Goal: Task Accomplishment & Management: Manage account settings

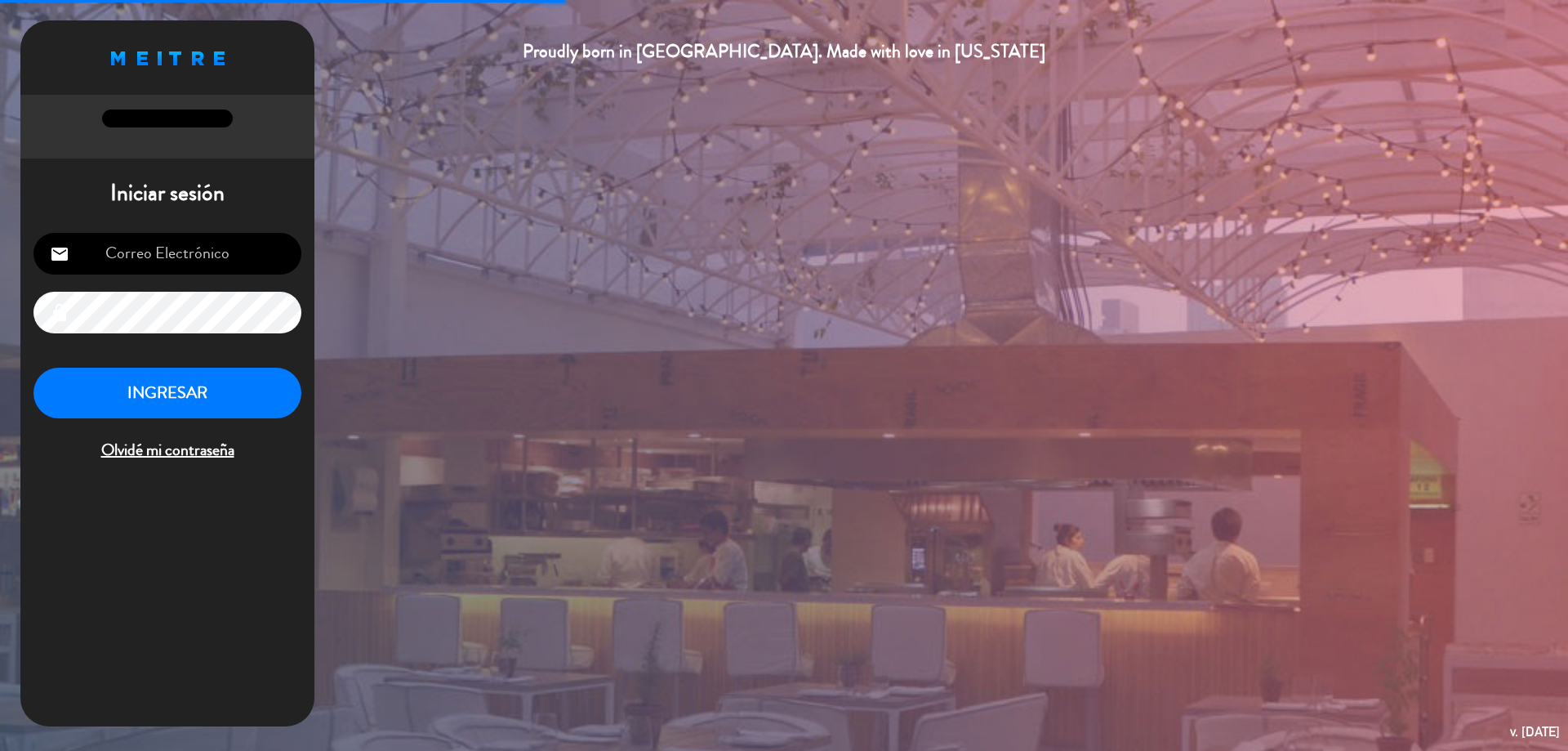
type input "abrasado@bodegalostoneles.com"
click at [200, 393] on button "INGRESAR" at bounding box center [168, 392] width 268 height 51
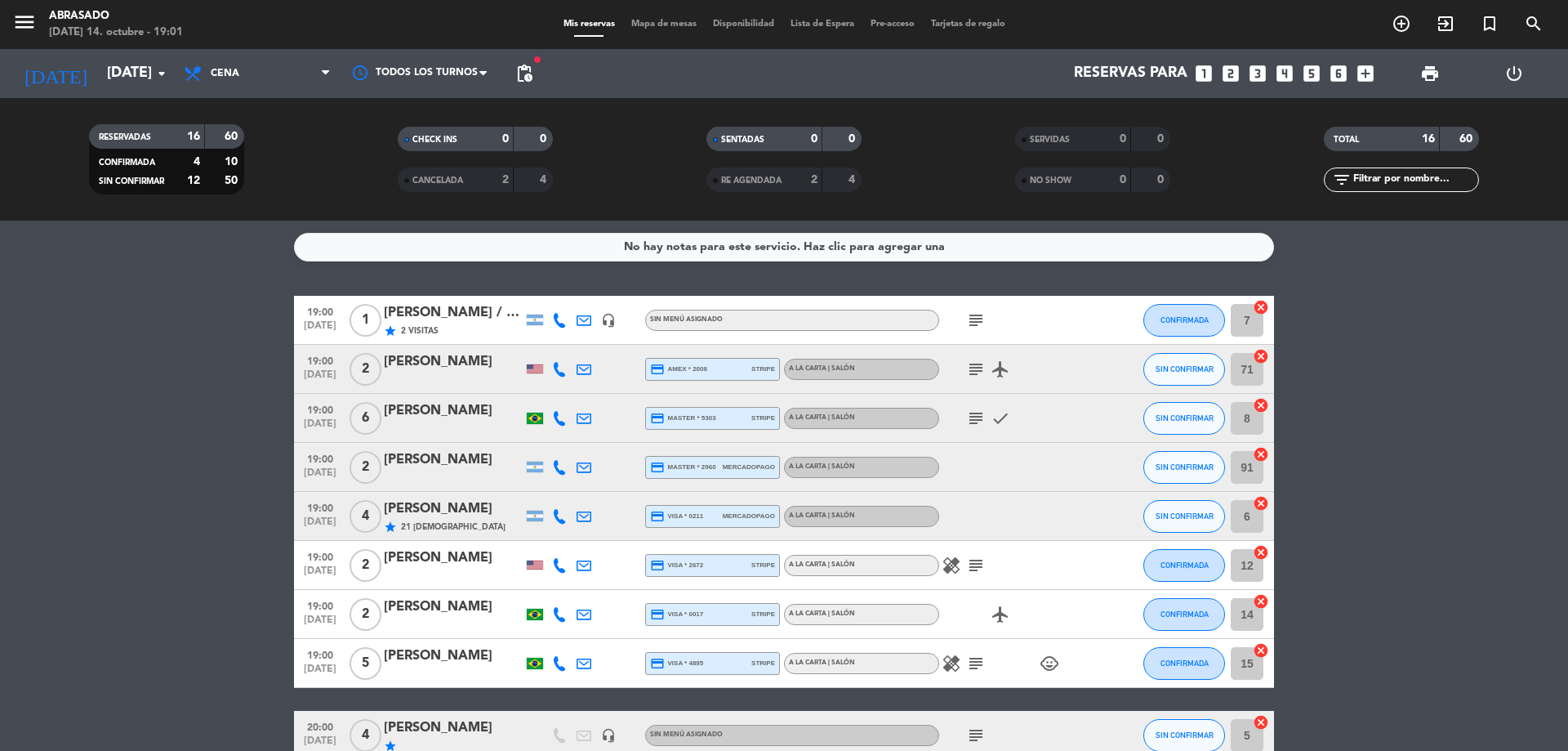
click at [106, 363] on bookings-row "19:00 oct. 14 1 Adrian Parera / Mi Viaje a Mendoza star 2 Visitas headset_mic S…" at bounding box center [784, 734] width 1568 height 876
click at [115, 66] on input "mar. 14 oct." at bounding box center [194, 73] width 190 height 33
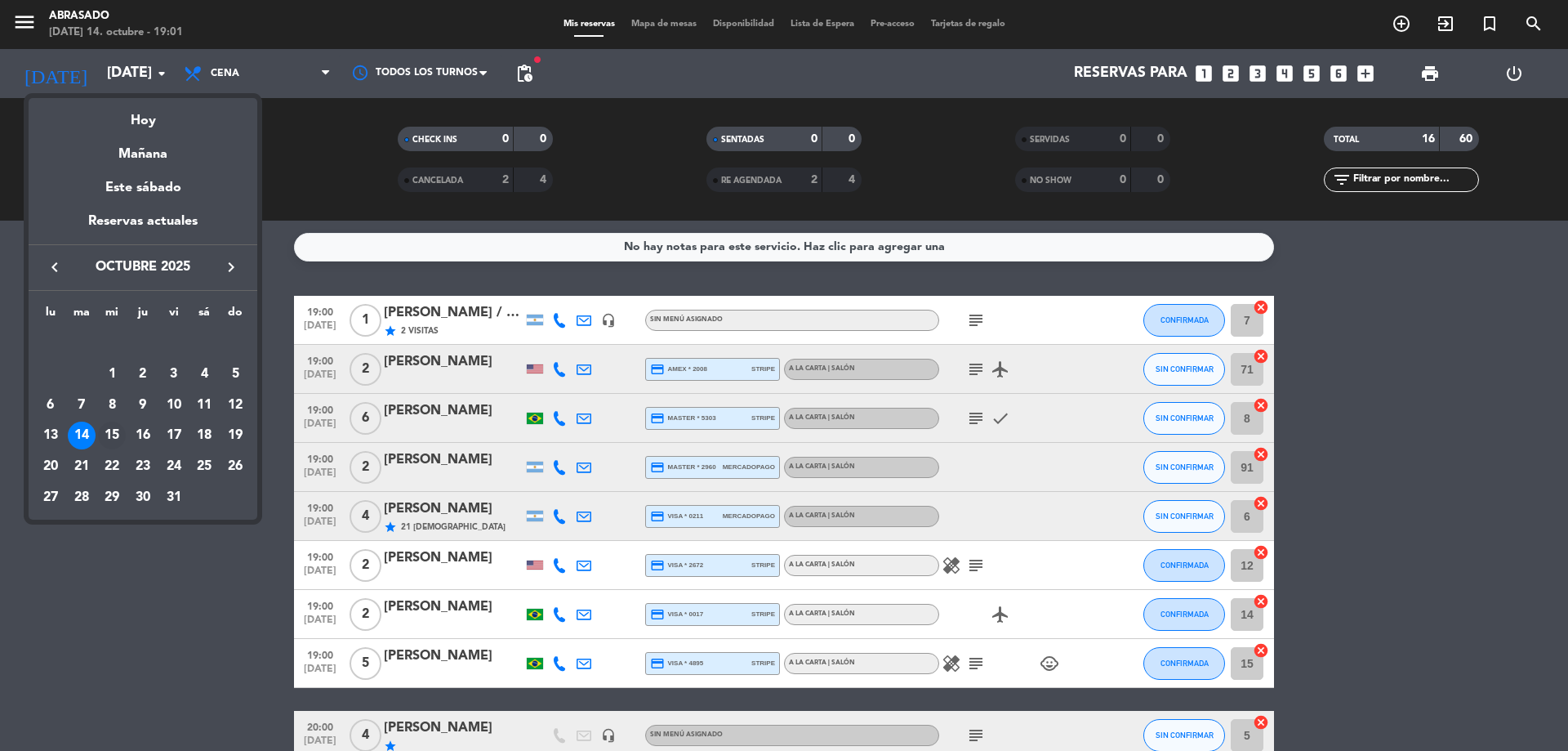
click at [115, 431] on div "15" at bounding box center [112, 435] width 28 height 28
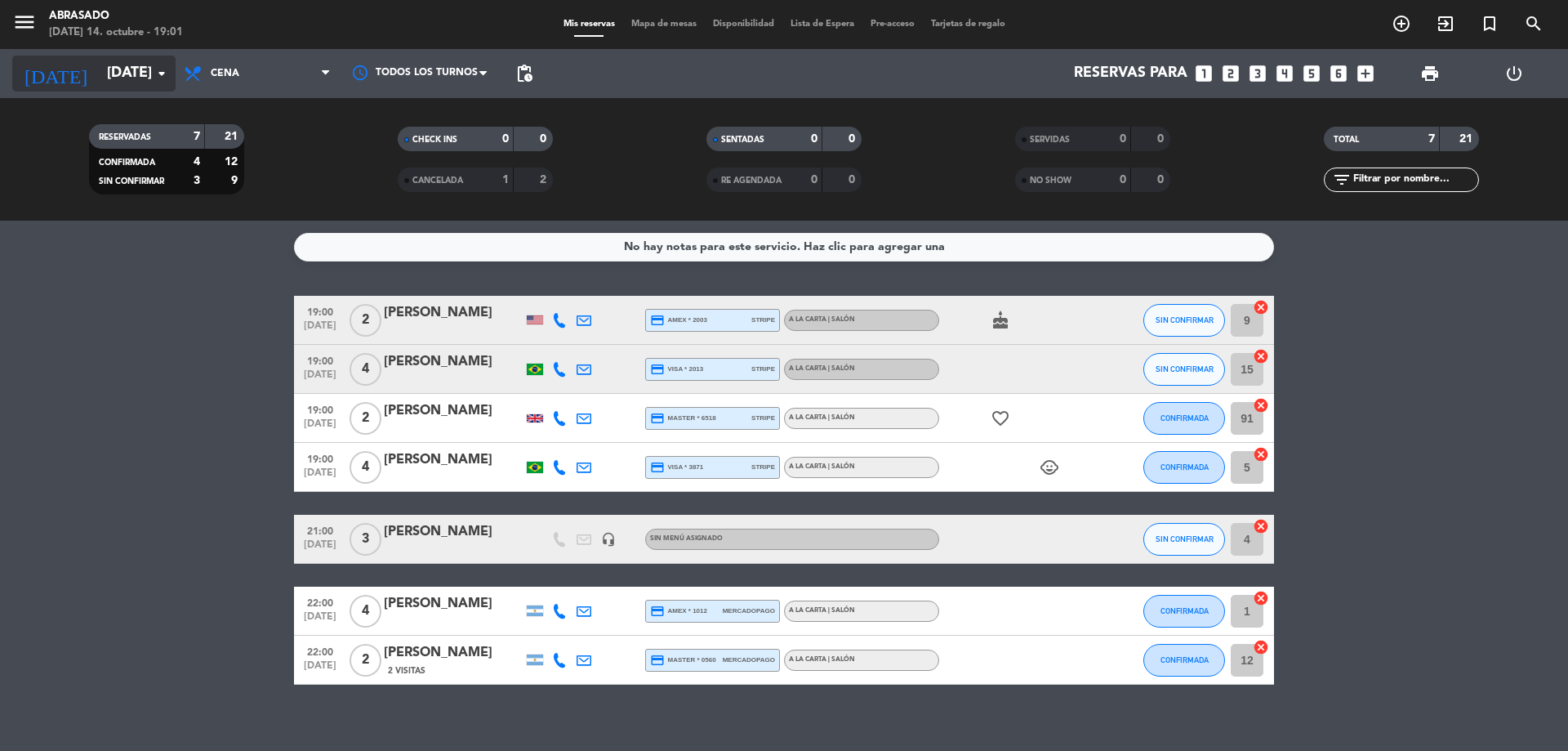
click at [158, 80] on icon "arrow_drop_down" at bounding box center [162, 73] width 19 height 19
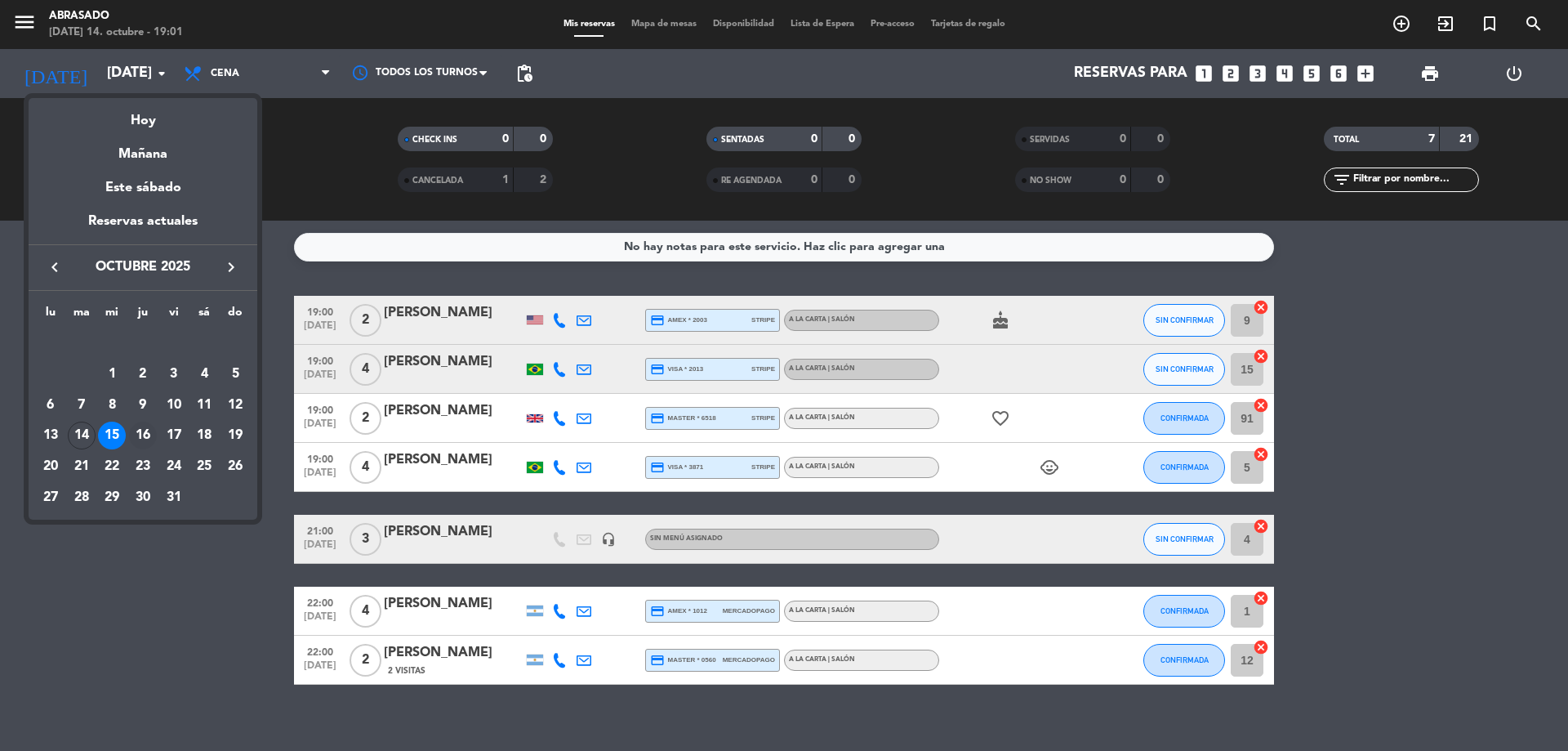
click at [146, 426] on div "16" at bounding box center [143, 435] width 28 height 28
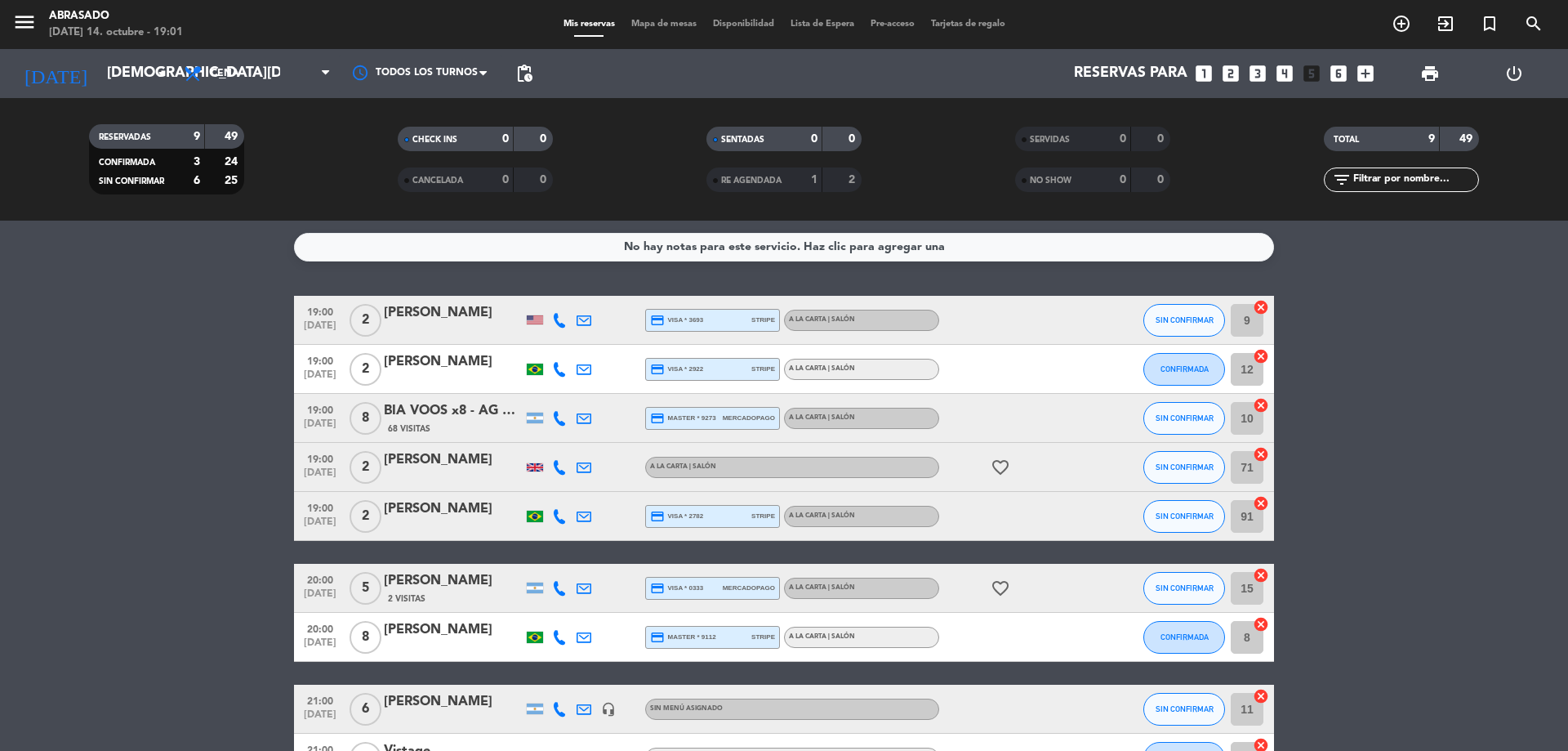
click at [144, 335] on bookings-row "19:00 oct. 16 2 Alison Leeflang credit_card visa * 3693 stripe A la carta | Sal…" at bounding box center [784, 539] width 1568 height 487
click at [110, 91] on div "today jue. 16 oct. arrow_drop_down" at bounding box center [93, 73] width 163 height 36
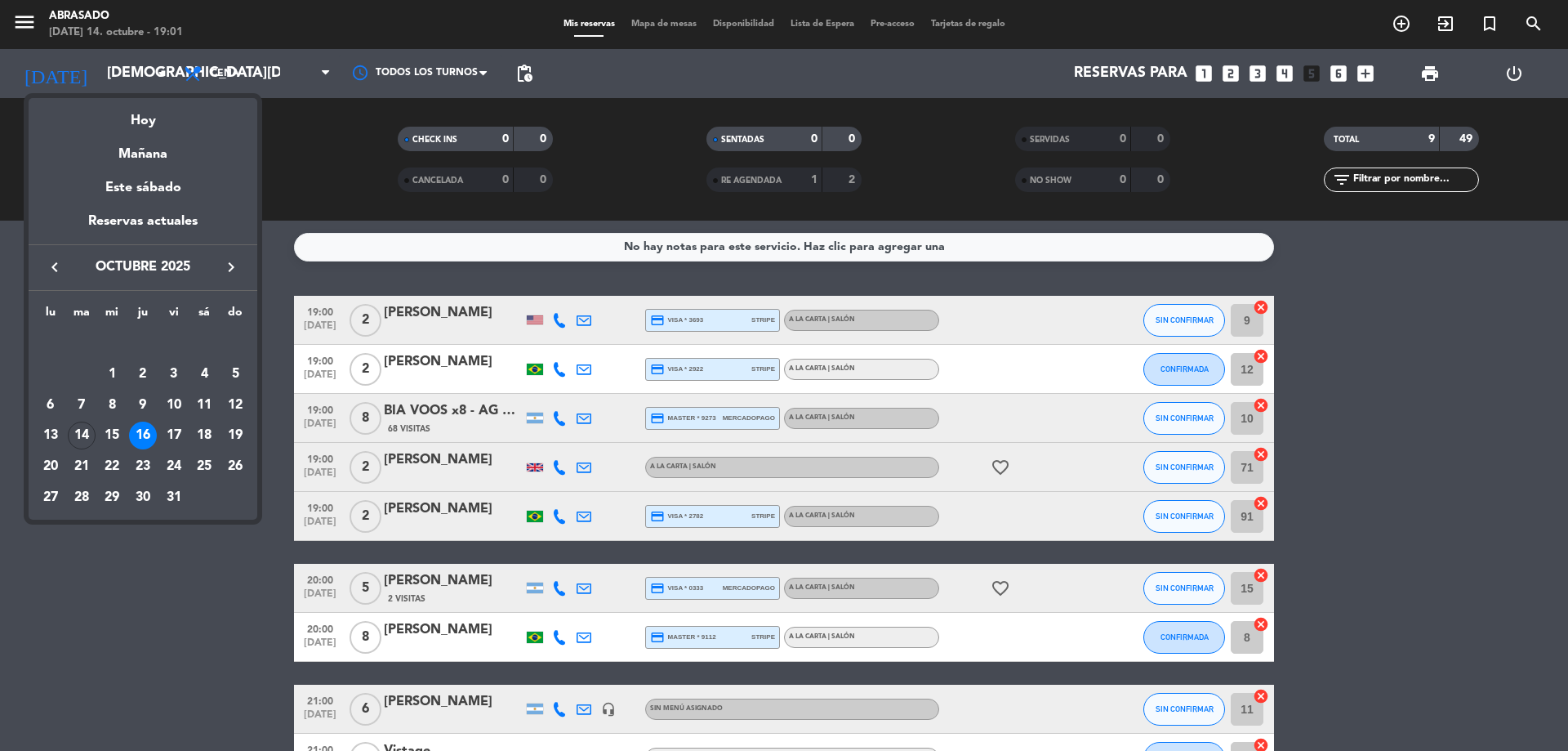
click at [147, 608] on div at bounding box center [784, 375] width 1568 height 751
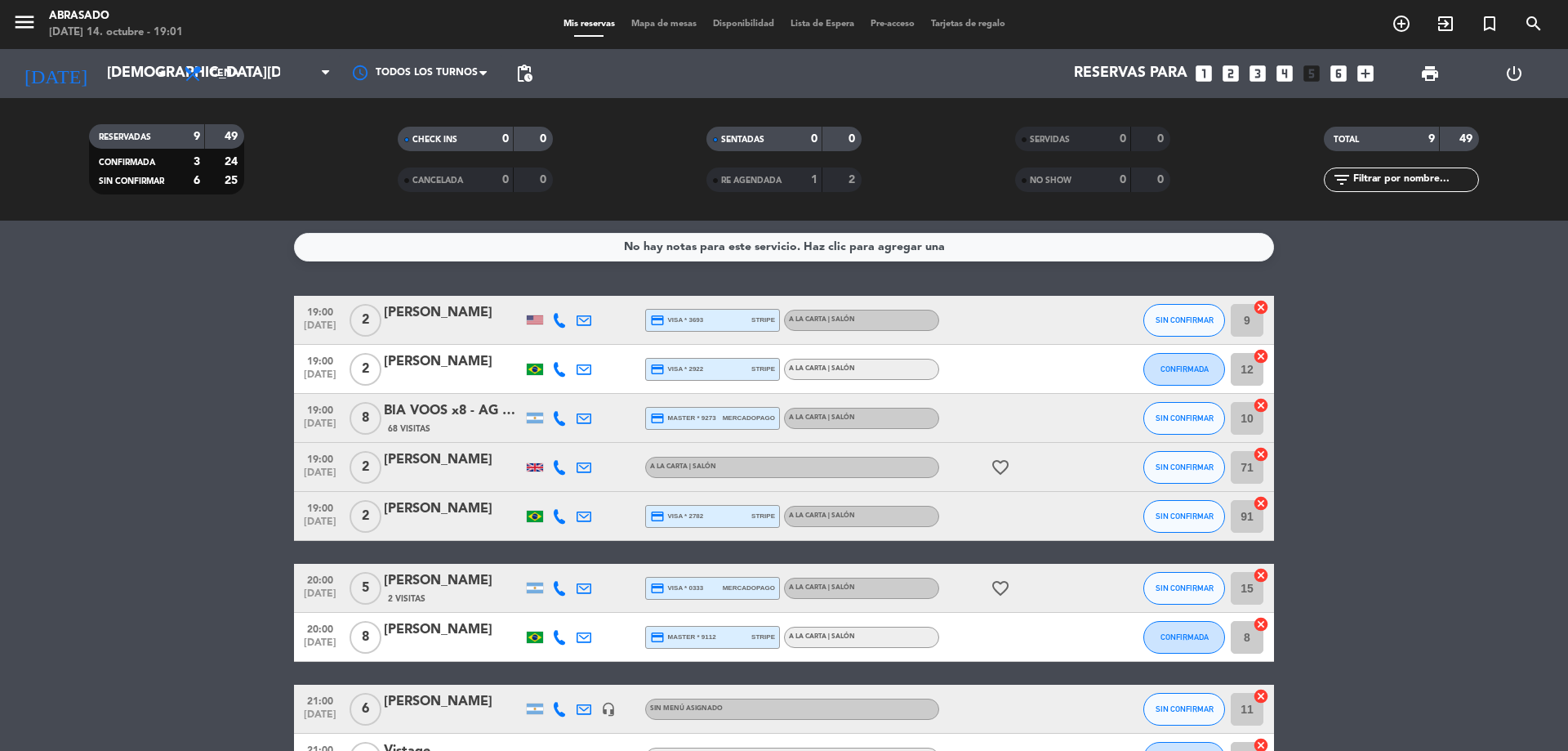
click at [146, 604] on bookings-row "19:00 oct. 16 2 Alison Leeflang credit_card visa * 3693 stripe A la carta | Sal…" at bounding box center [784, 539] width 1568 height 487
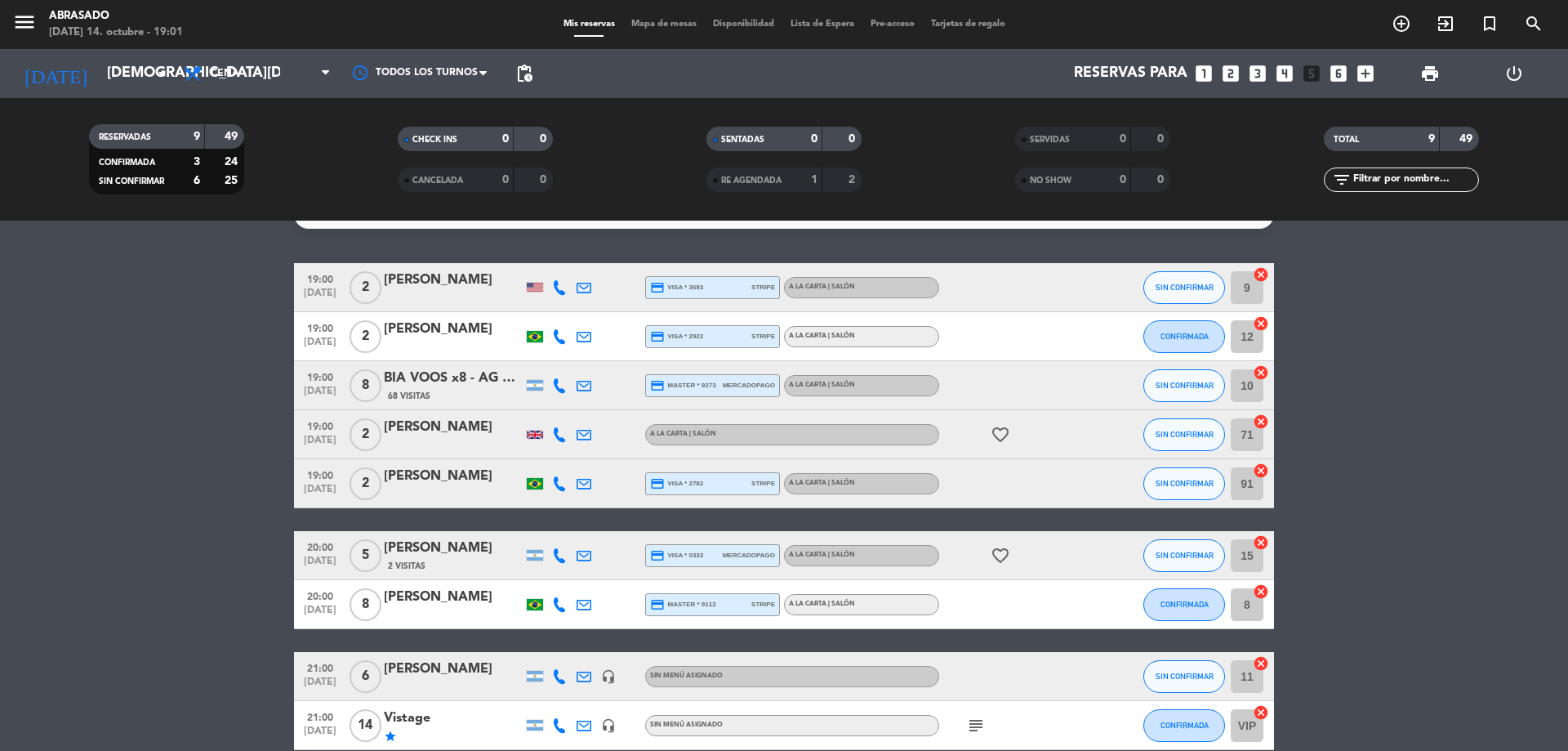
scroll to position [114, 0]
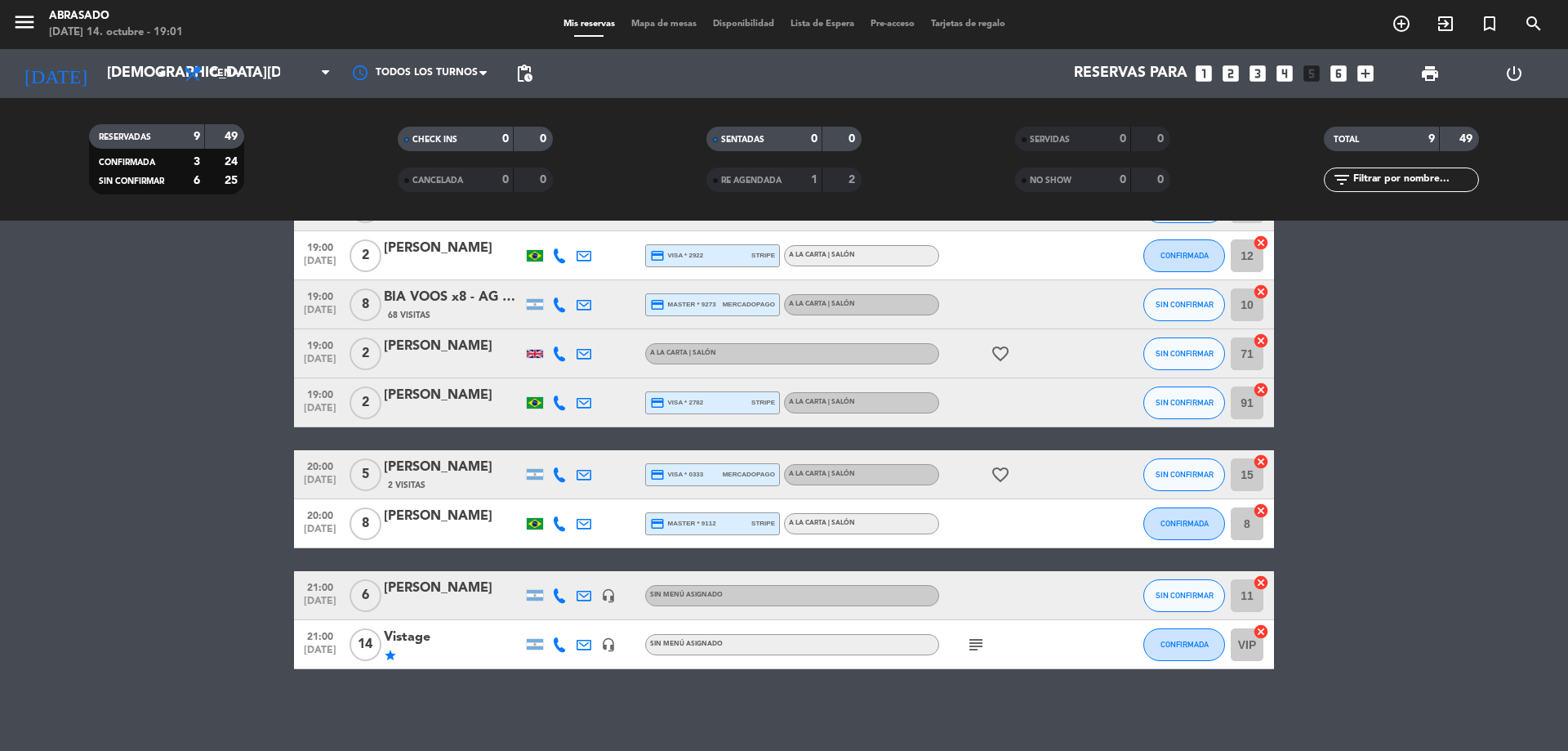
click at [977, 642] on icon "subject" at bounding box center [976, 644] width 19 height 19
click at [977, 646] on icon "subject" at bounding box center [976, 644] width 19 height 19
click at [171, 554] on bookings-row "19:00 oct. 16 2 Alison Leeflang credit_card visa * 3693 stripe A la carta | Sal…" at bounding box center [784, 425] width 1568 height 487
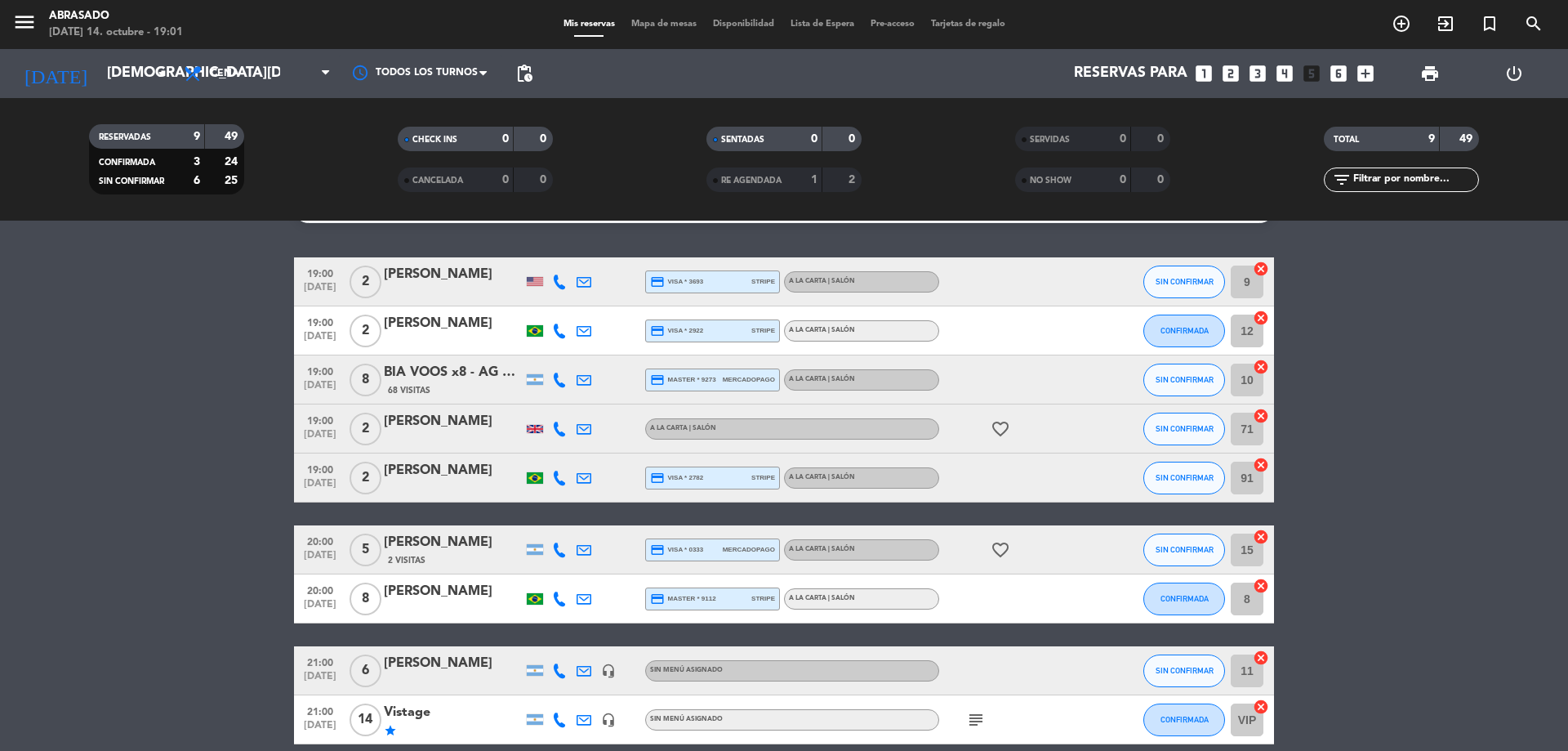
scroll to position [0, 0]
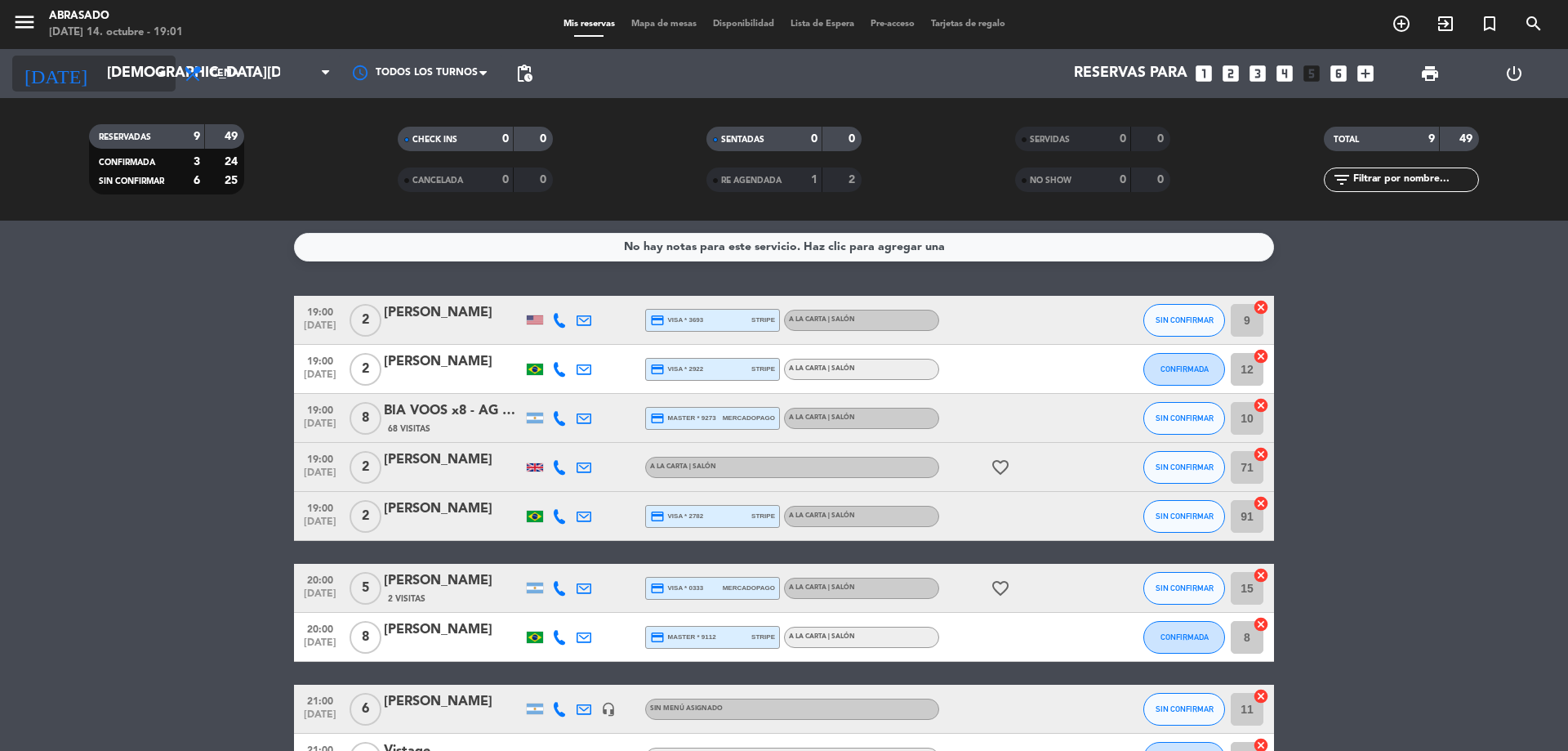
click at [159, 76] on icon "arrow_drop_down" at bounding box center [162, 73] width 19 height 19
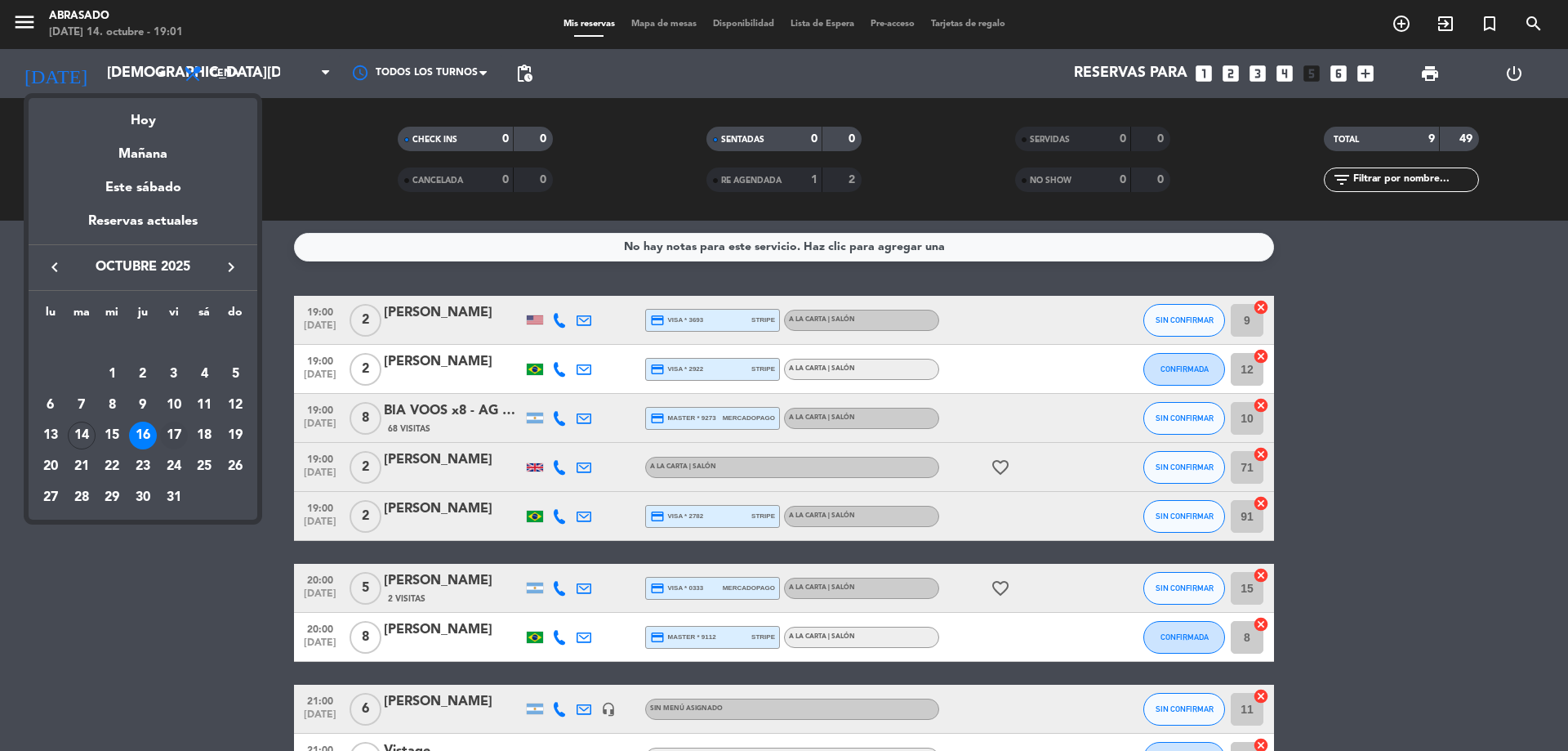
click at [169, 430] on div "17" at bounding box center [173, 435] width 28 height 28
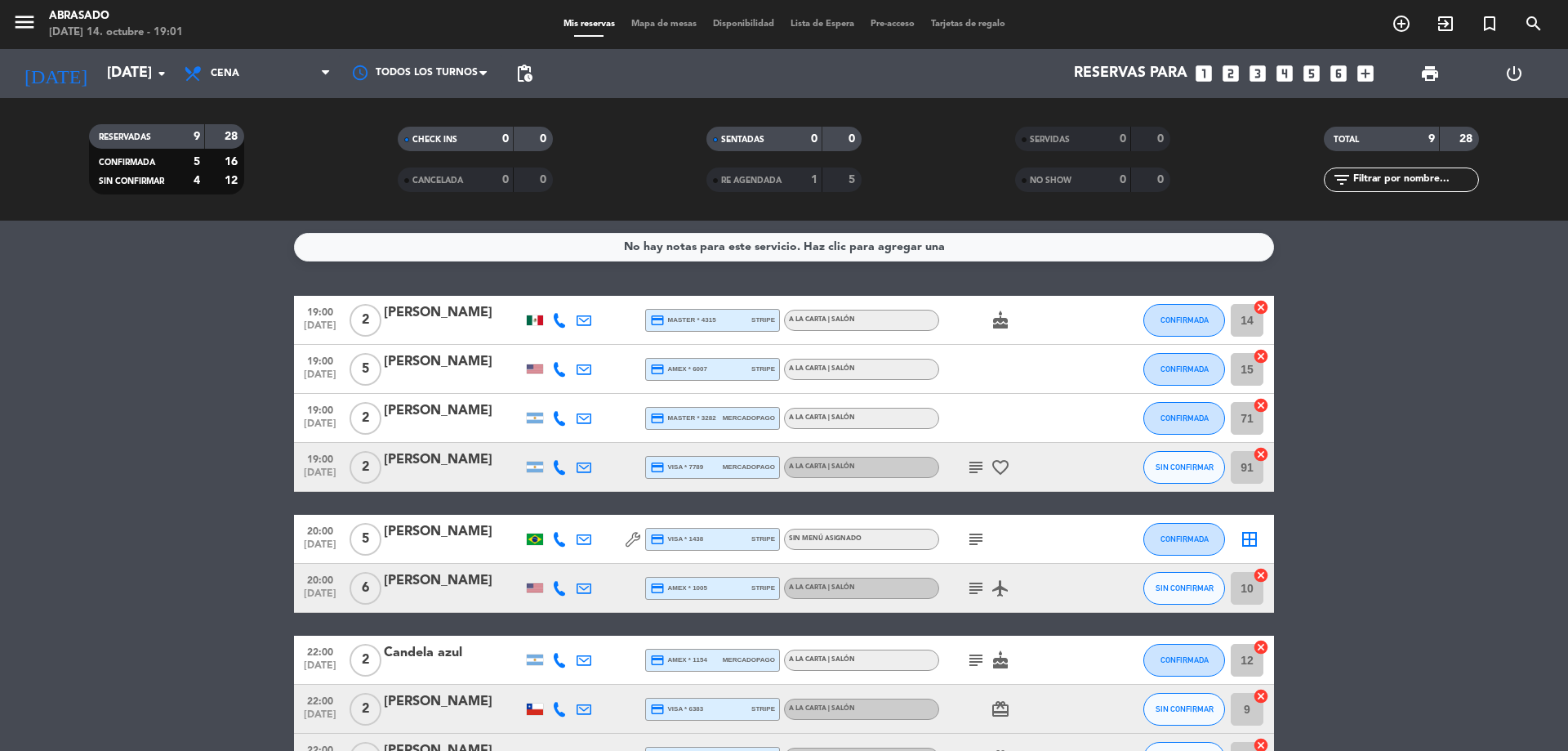
click at [169, 430] on bookings-row "19:00 oct. 17 2 Anaid Amador credit_card master * 4315 stripe A la carta | Saló…" at bounding box center [784, 539] width 1568 height 487
click at [165, 63] on div "today vie. 17 oct. arrow_drop_down" at bounding box center [93, 73] width 163 height 36
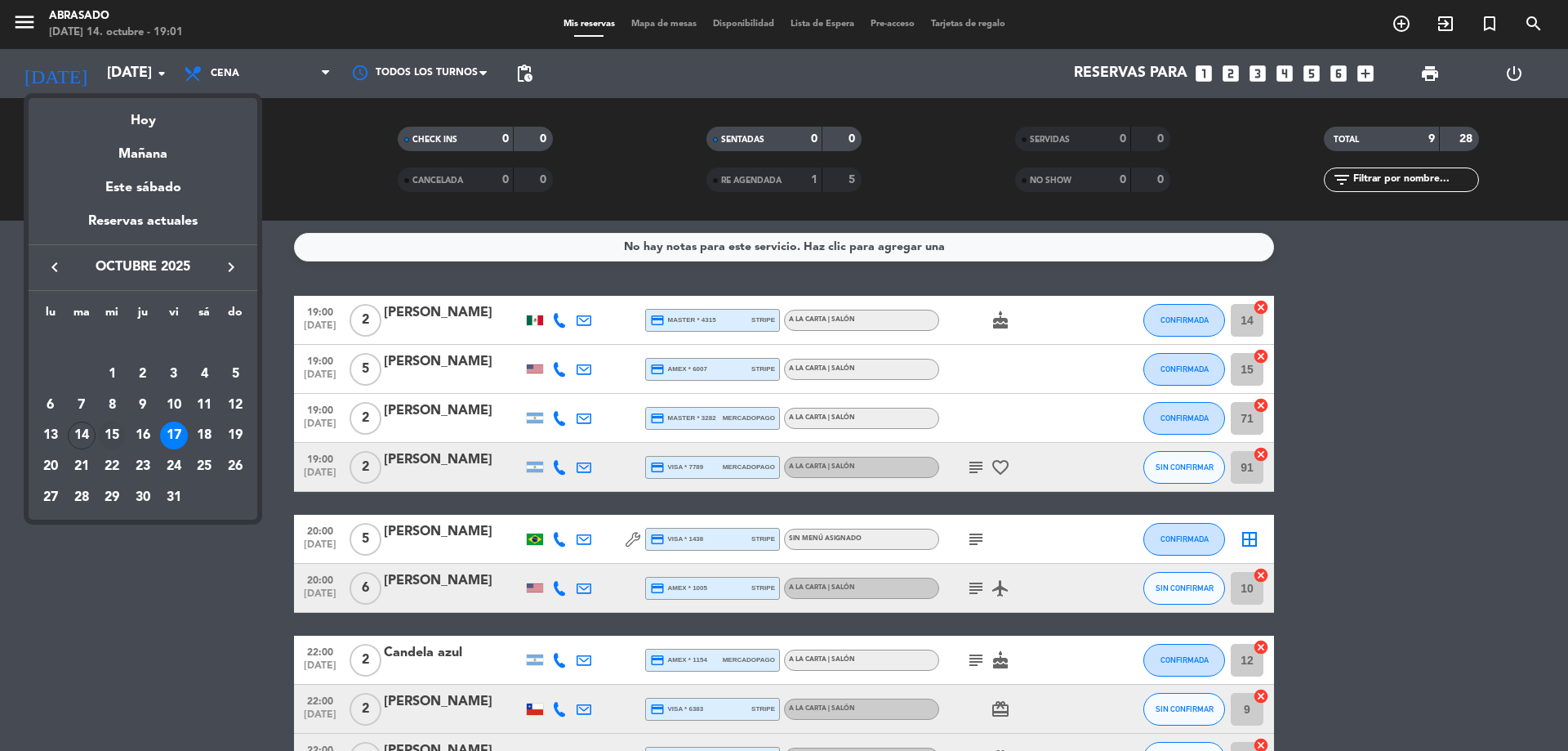
click at [102, 427] on div "15" at bounding box center [112, 435] width 28 height 28
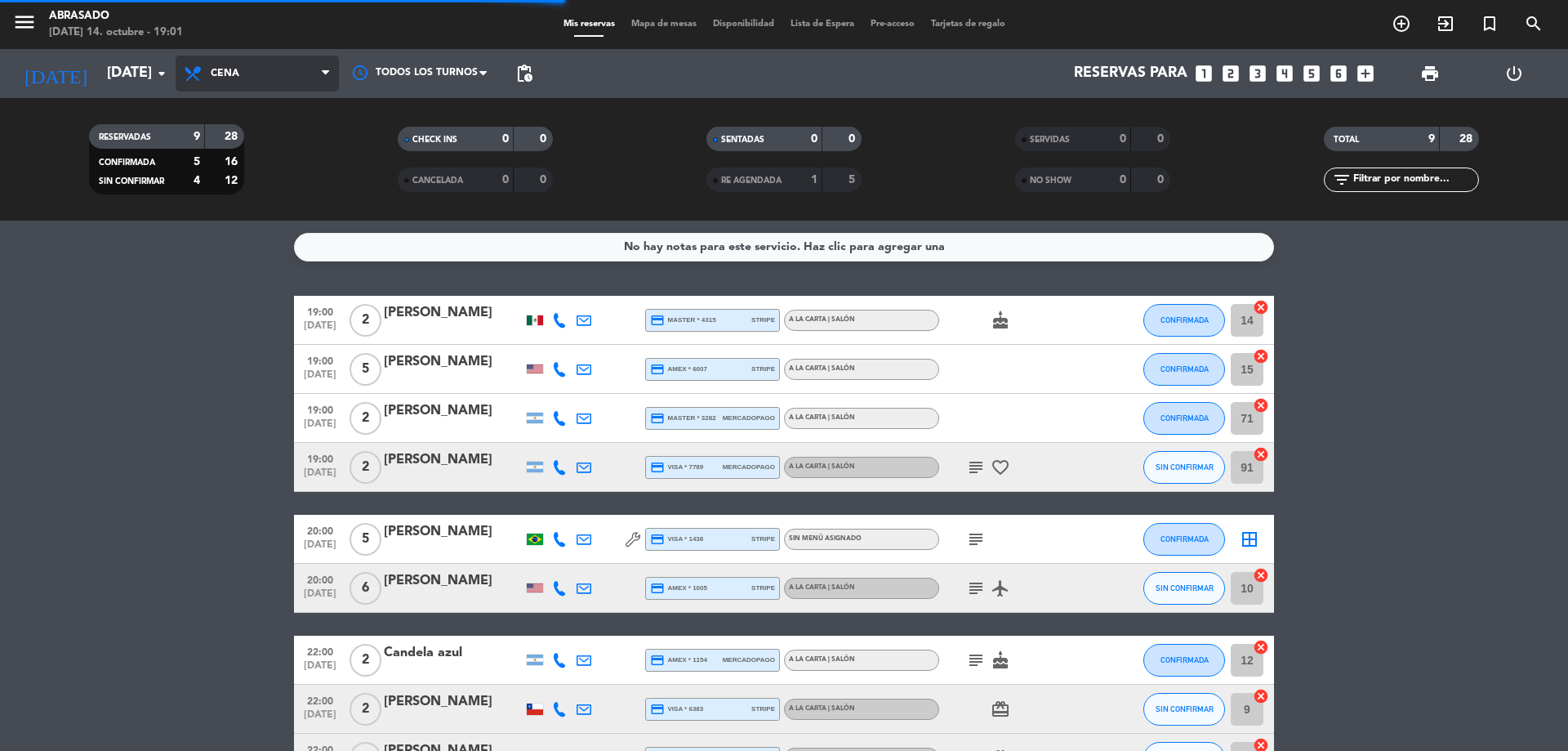
click at [260, 58] on span "Cena" at bounding box center [256, 73] width 163 height 36
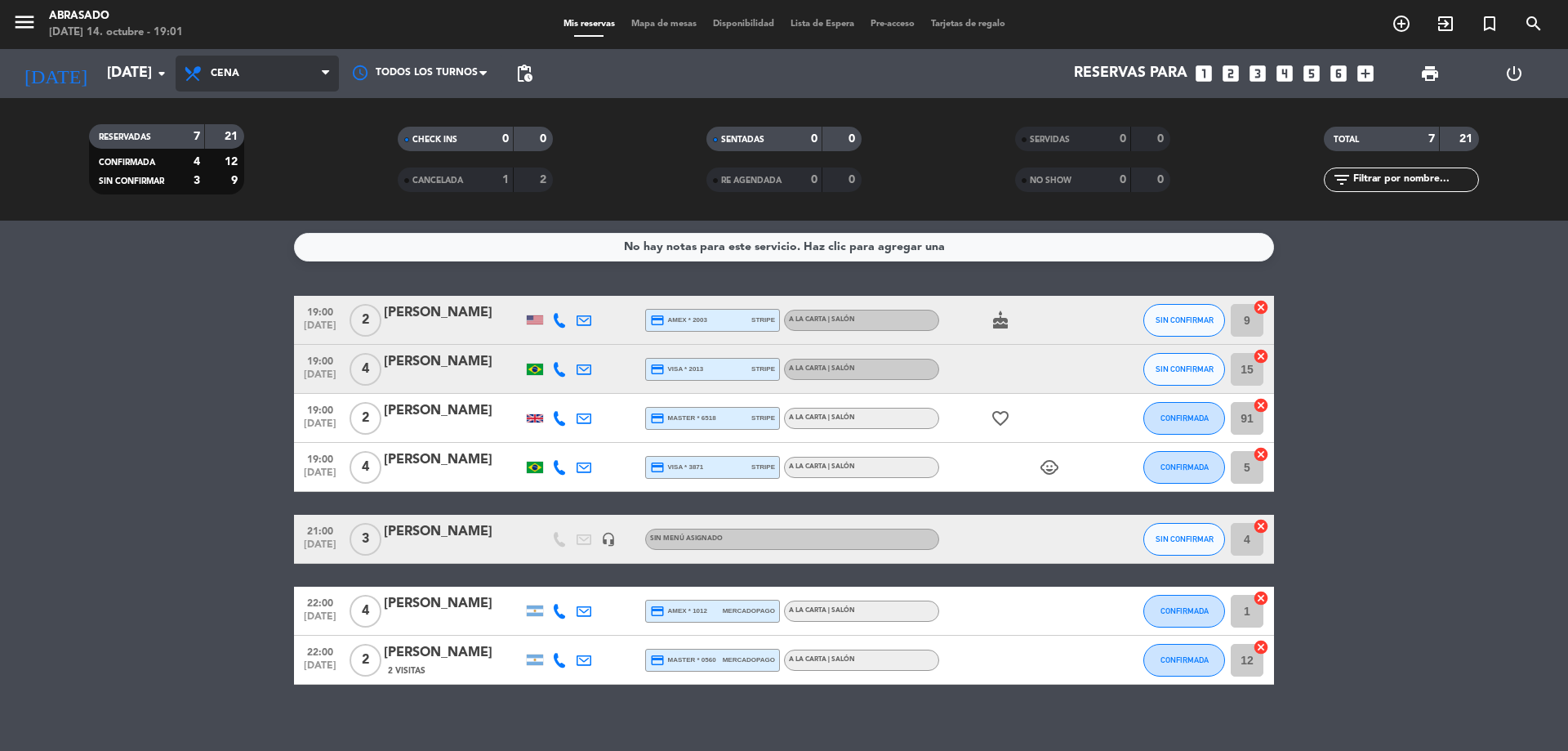
click at [258, 83] on span "Cena" at bounding box center [256, 73] width 163 height 36
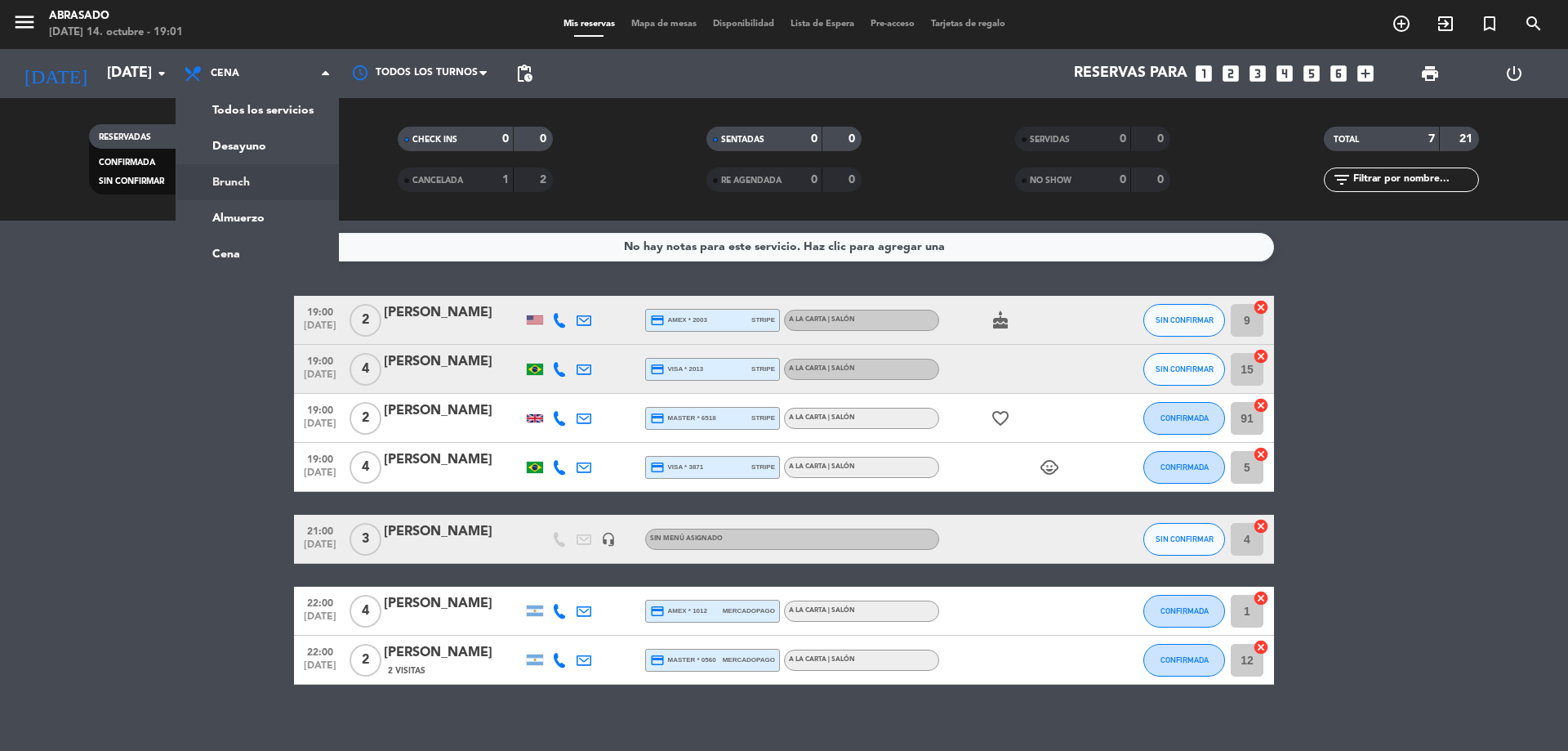
click at [240, 179] on div "menu Abrasado martes 14. octubre - 19:01 Mis reservas Mapa de mesas Disponibili…" at bounding box center [784, 110] width 1568 height 221
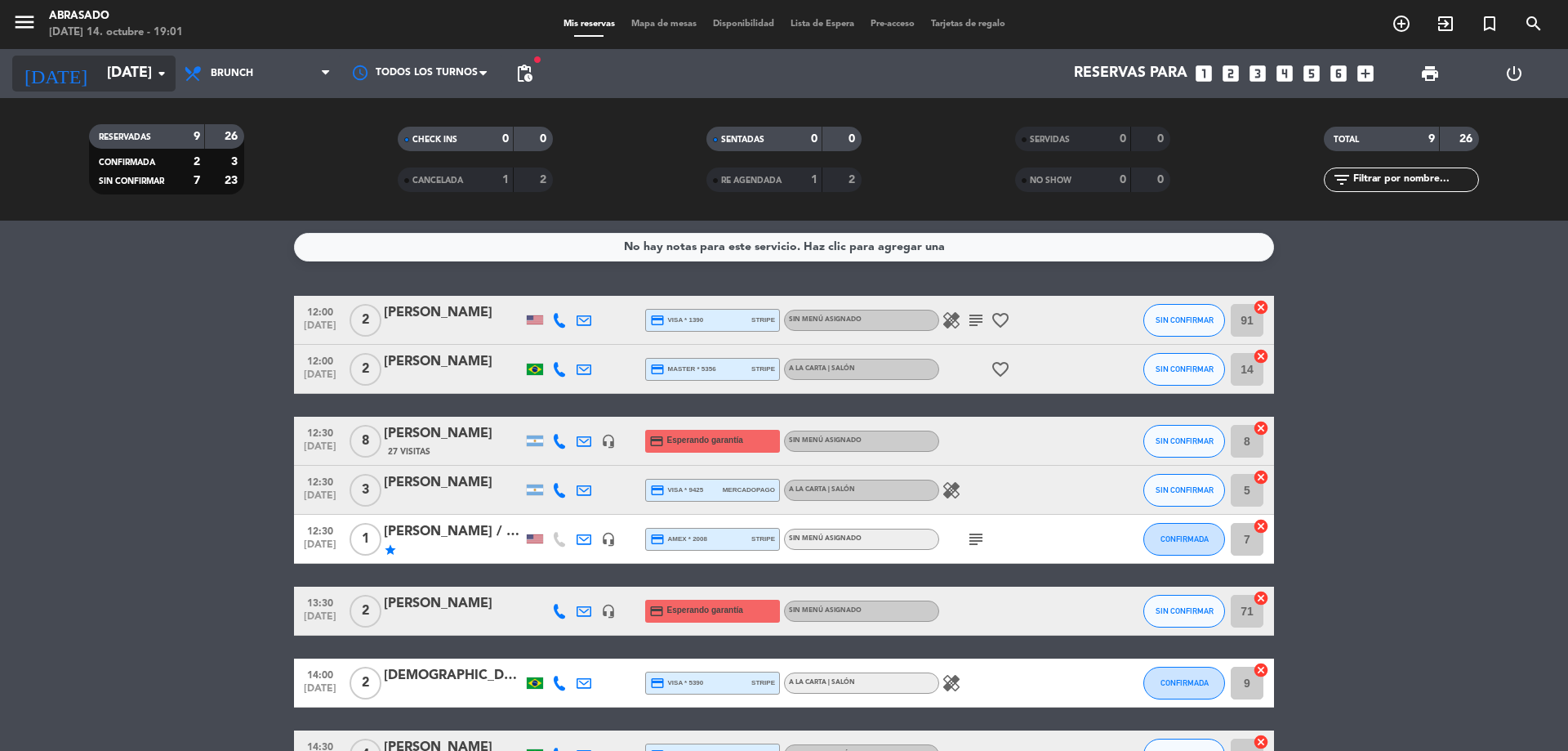
click at [105, 79] on input "mié. 15 oct." at bounding box center [194, 73] width 190 height 33
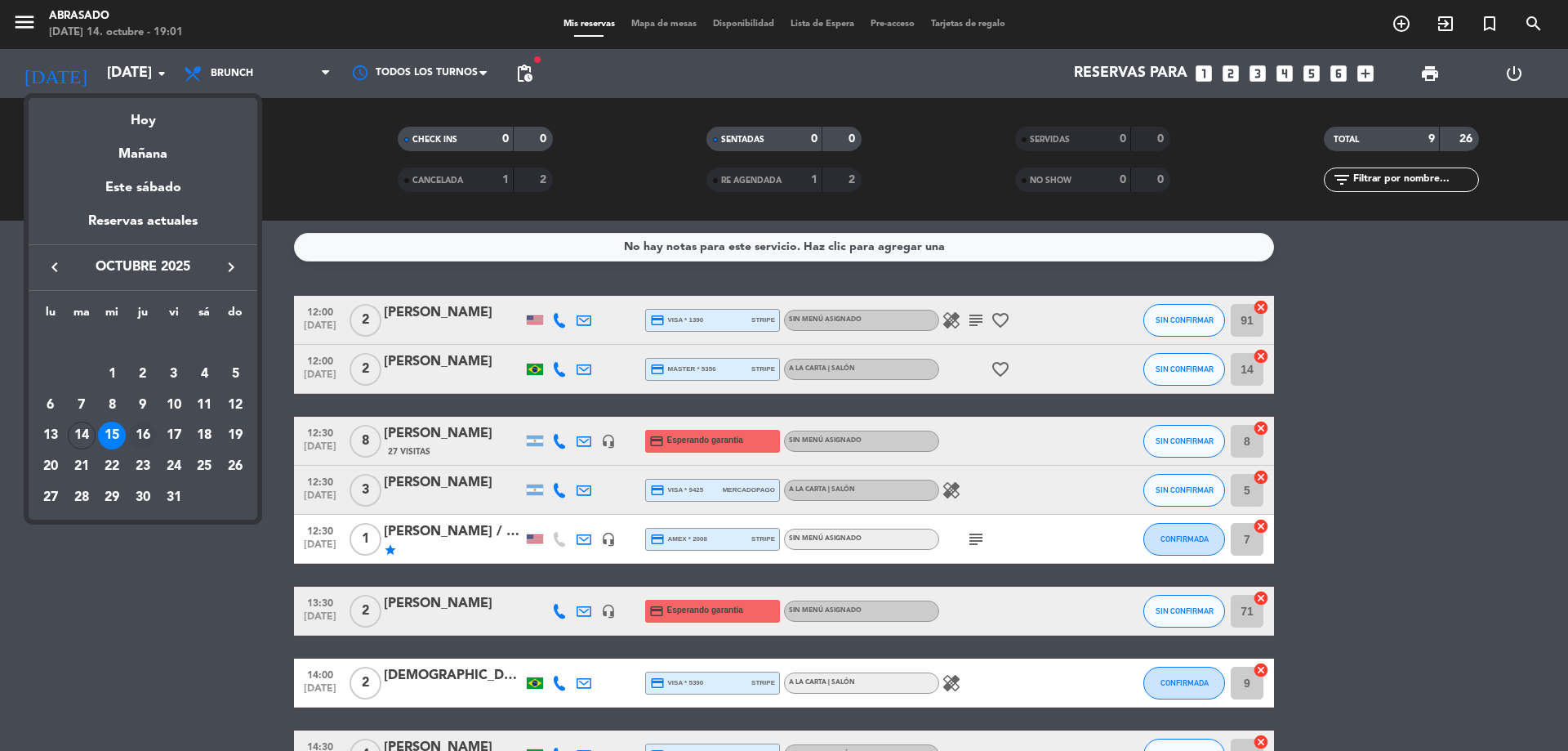
click at [149, 436] on div "16" at bounding box center [143, 435] width 28 height 28
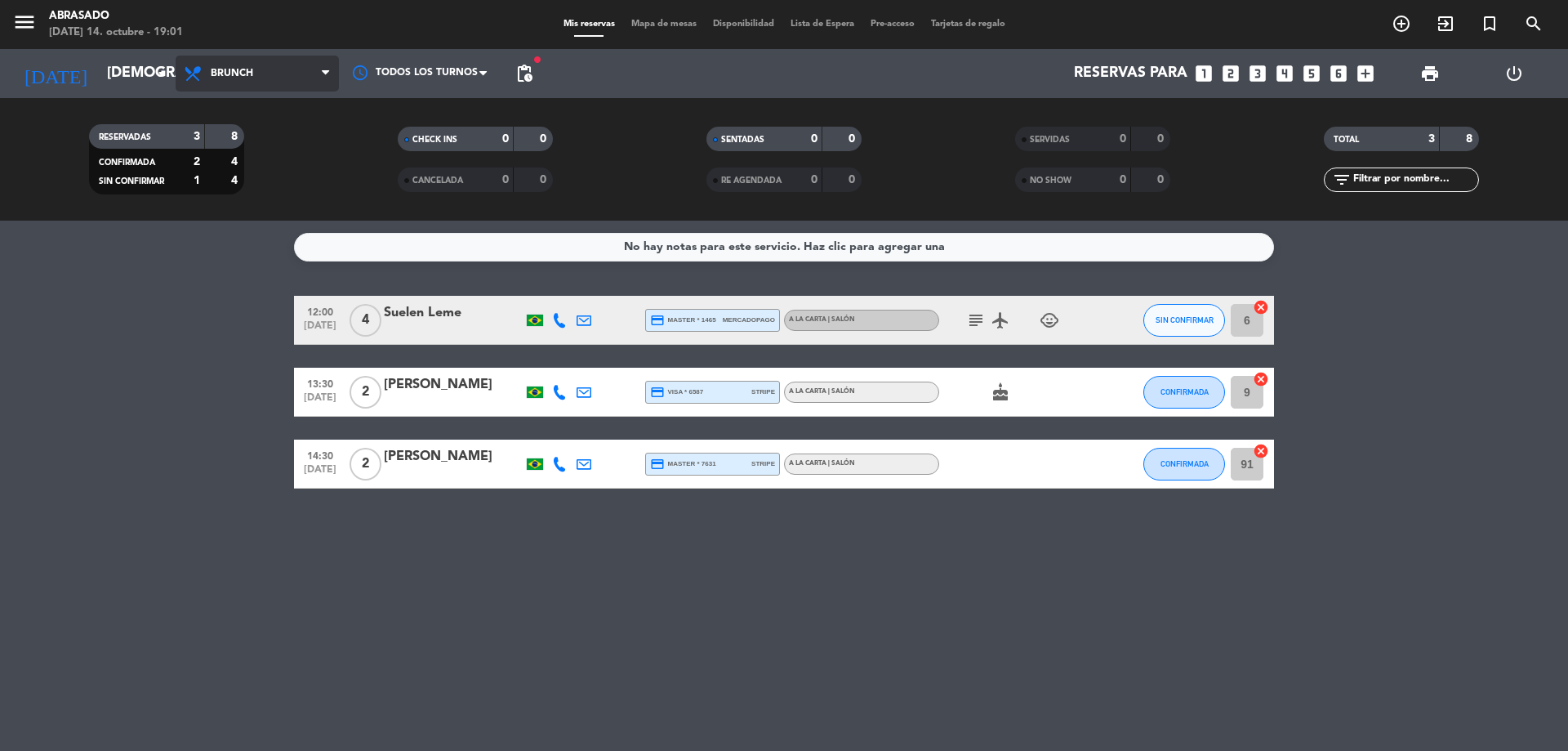
click at [263, 81] on span "Brunch" at bounding box center [256, 73] width 163 height 36
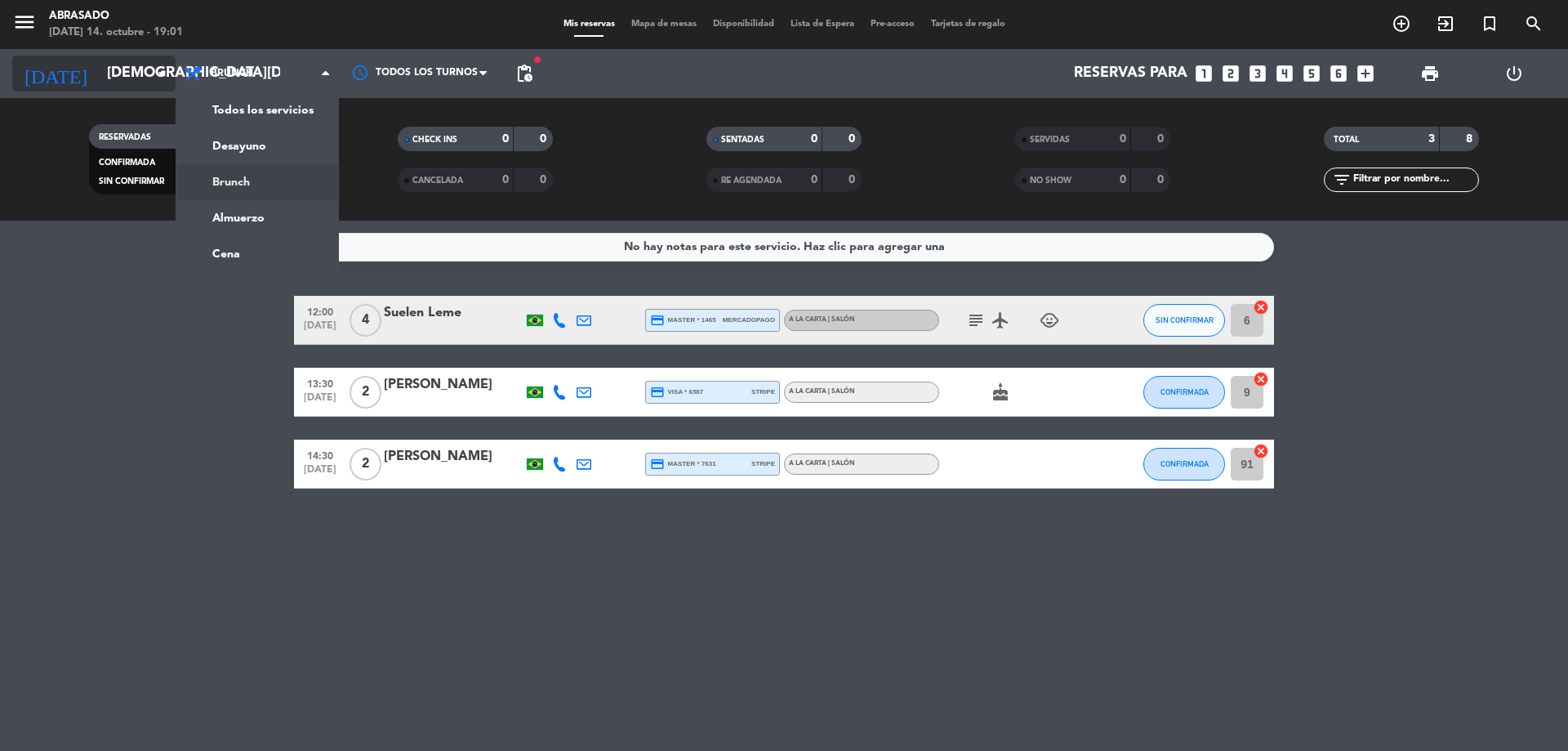
click at [144, 89] on input "jue. 16 oct." at bounding box center [194, 73] width 190 height 33
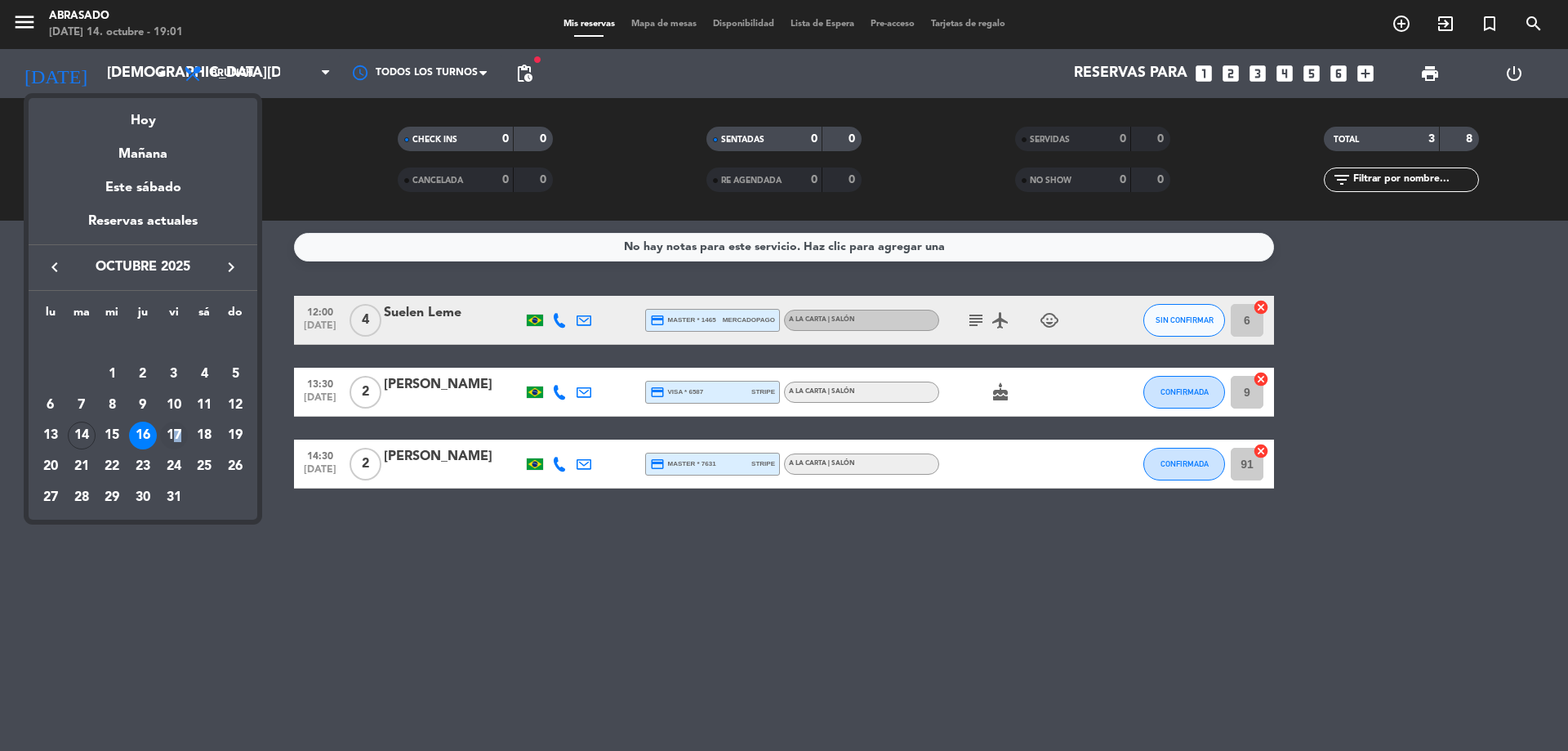
click at [178, 432] on div "17" at bounding box center [173, 435] width 28 height 28
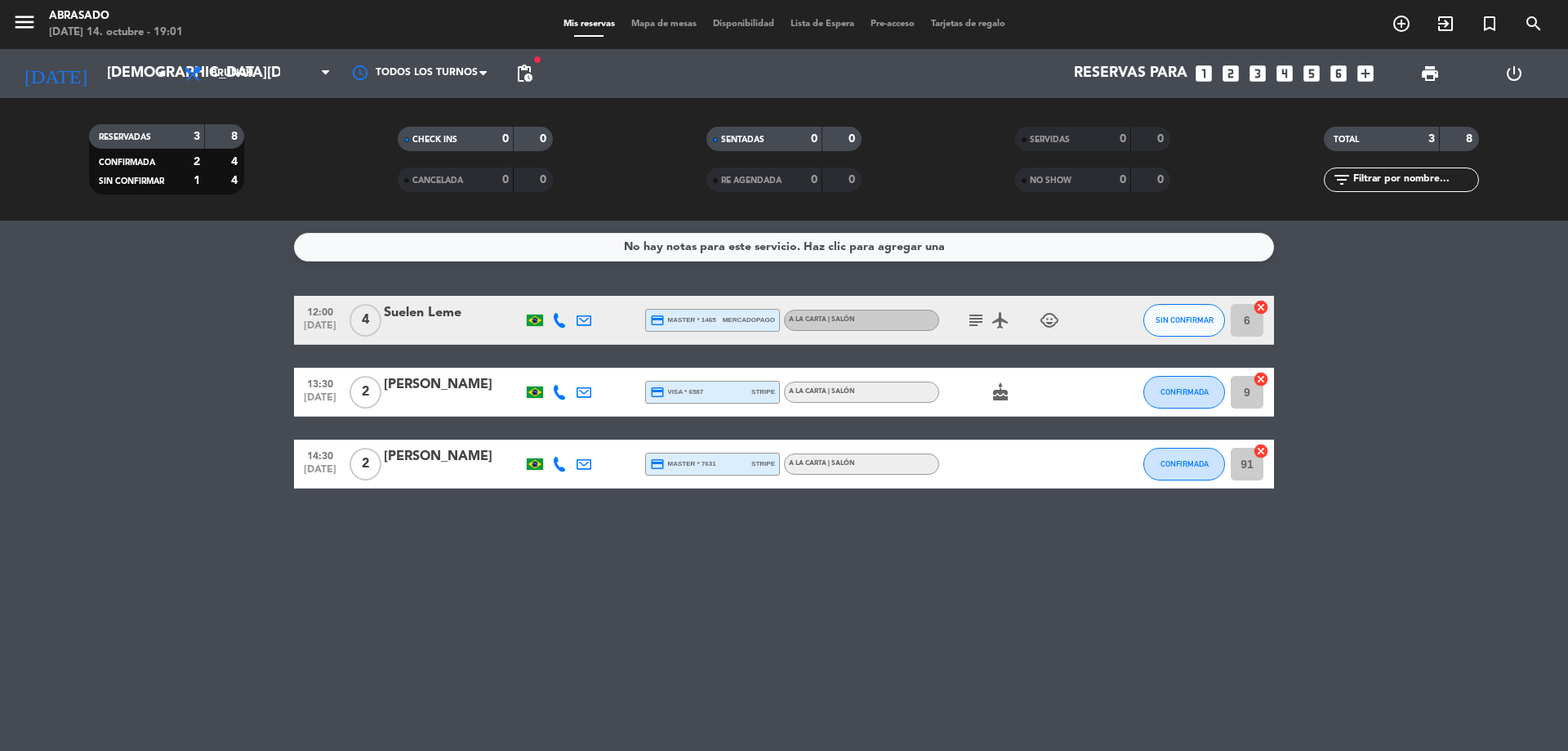
type input "vie. 17 oct."
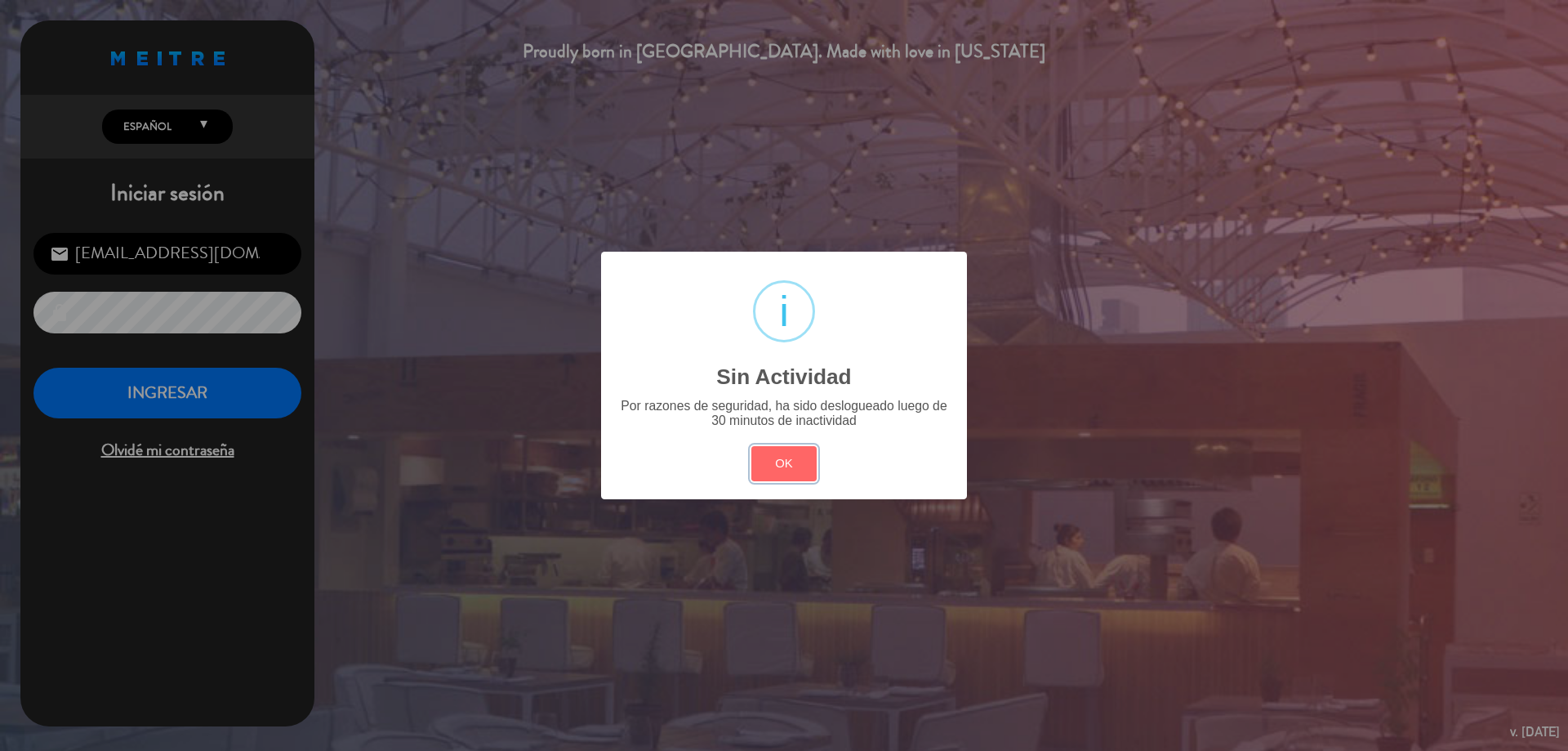
drag, startPoint x: 775, startPoint y: 460, endPoint x: 755, endPoint y: 453, distance: 21.2
click at [777, 463] on button "OK" at bounding box center [784, 464] width 66 height 35
